Goal: Navigation & Orientation: Understand site structure

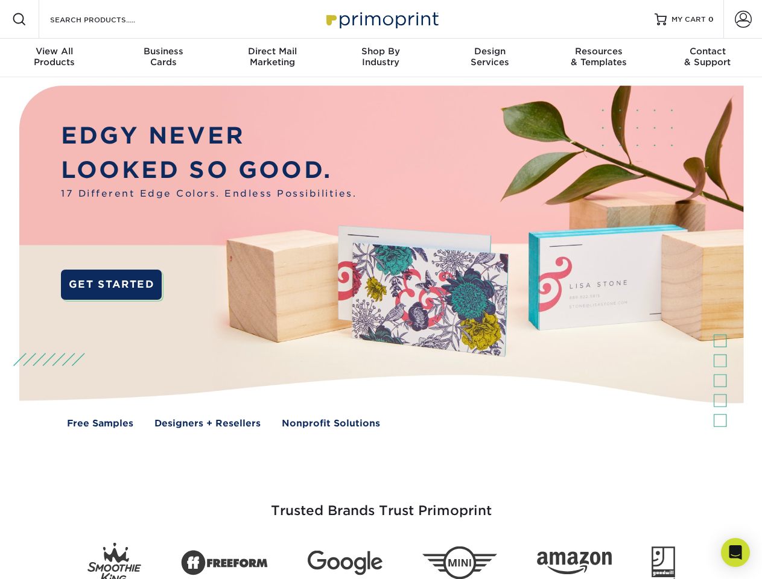
click at [381, 290] on img at bounding box center [381, 265] width 754 height 377
click at [19, 19] on span at bounding box center [19, 19] width 14 height 14
click at [742, 19] on span at bounding box center [743, 19] width 17 height 17
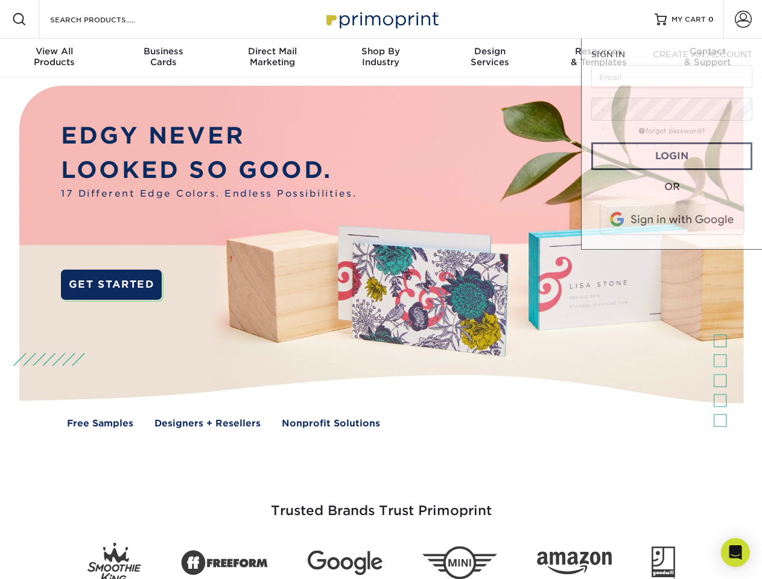
click at [54, 58] on div "View All Products" at bounding box center [54, 57] width 109 height 22
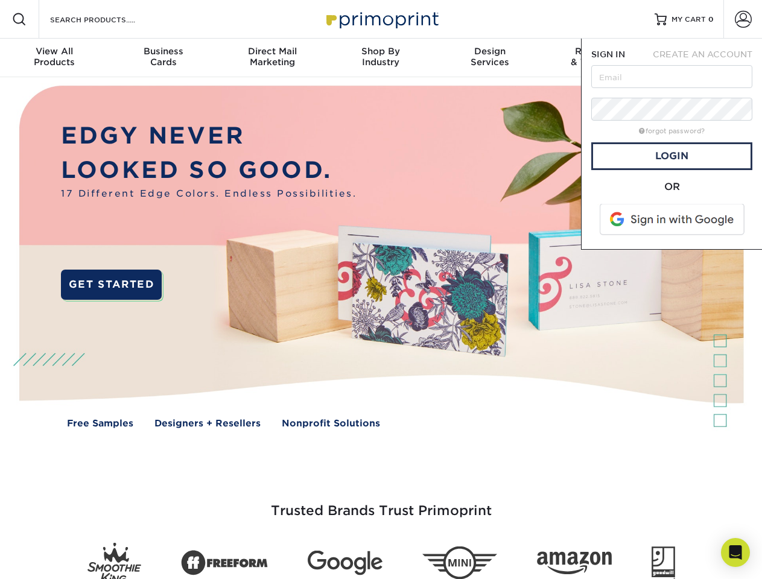
click at [163, 58] on div "Business Cards" at bounding box center [163, 57] width 109 height 22
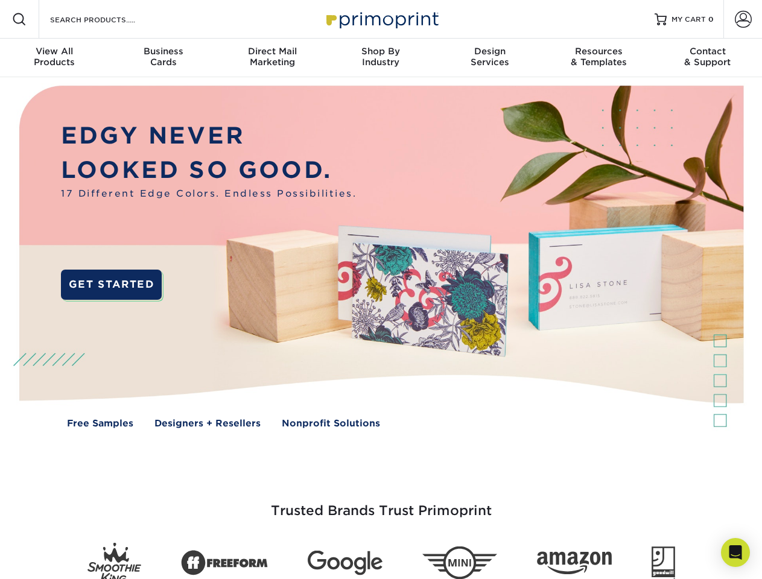
click at [272, 58] on div "Direct Mail Marketing" at bounding box center [272, 57] width 109 height 22
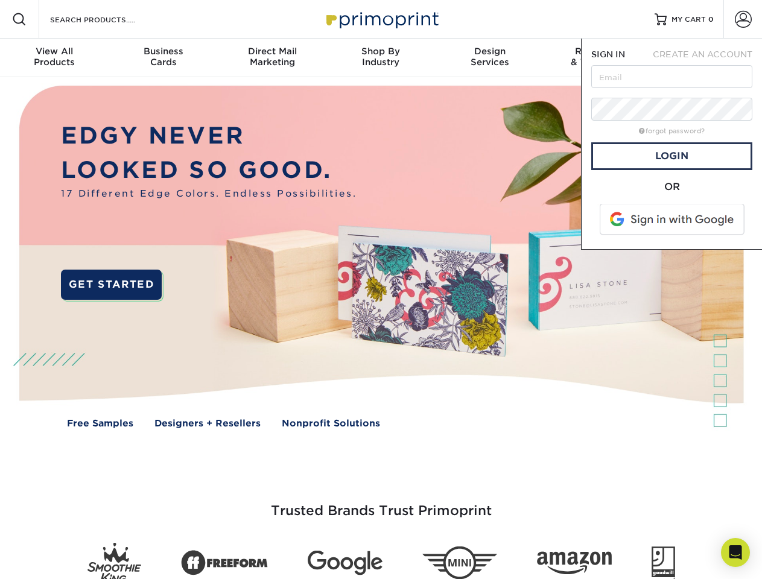
click at [381, 58] on div "Shop By Industry" at bounding box center [380, 57] width 109 height 22
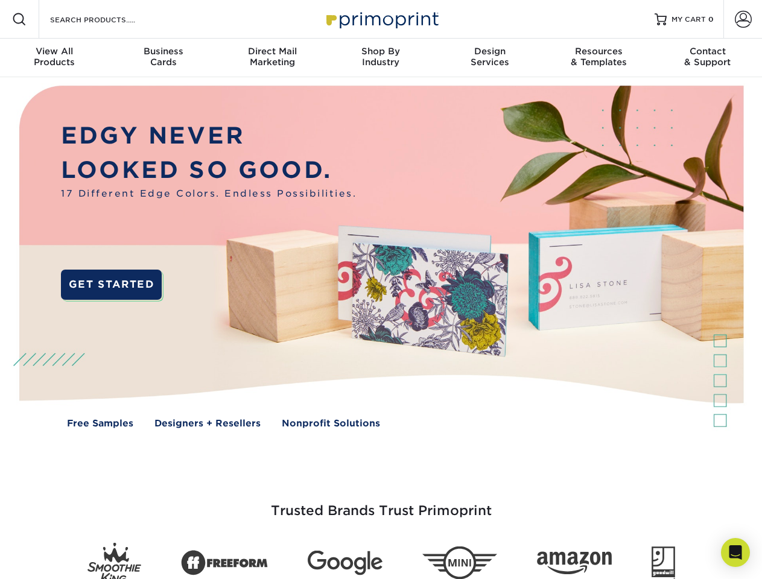
click at [490, 58] on div "Design Services" at bounding box center [489, 57] width 109 height 22
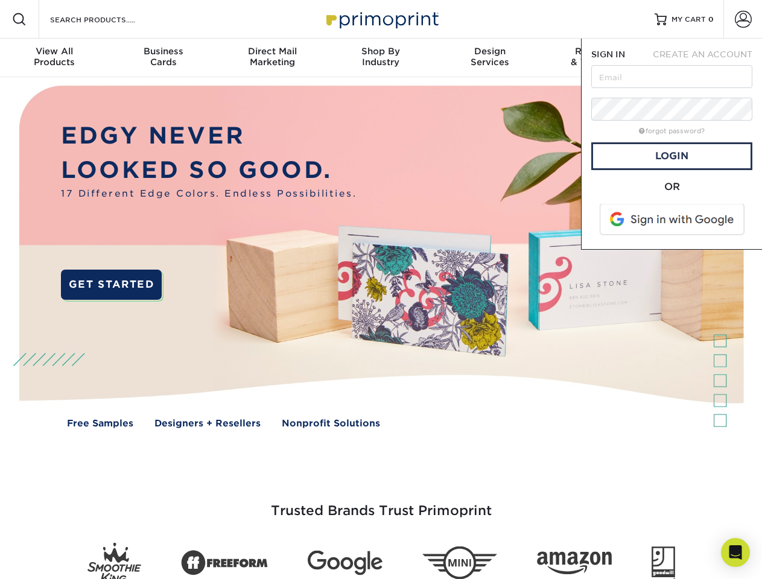
click at [598, 58] on span "SIGN IN" at bounding box center [608, 54] width 34 height 10
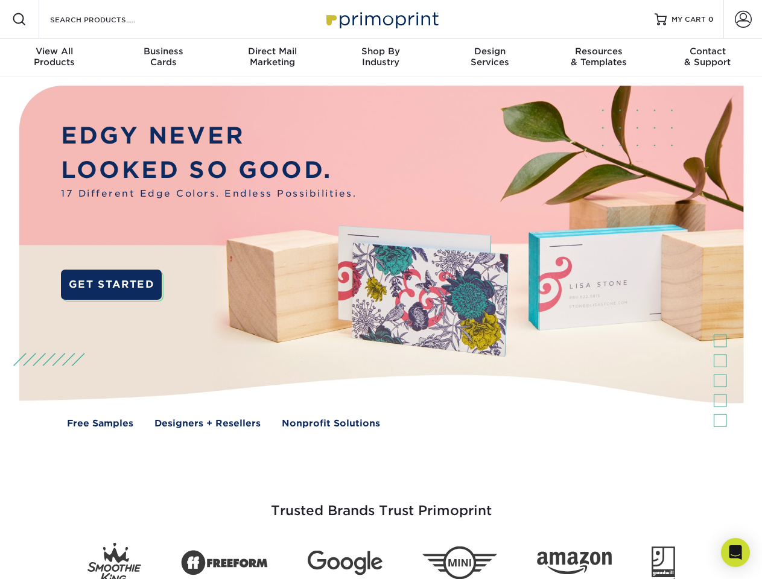
click at [707, 58] on div "Contact & Support" at bounding box center [707, 57] width 109 height 22
